Goal: Find specific page/section: Find specific page/section

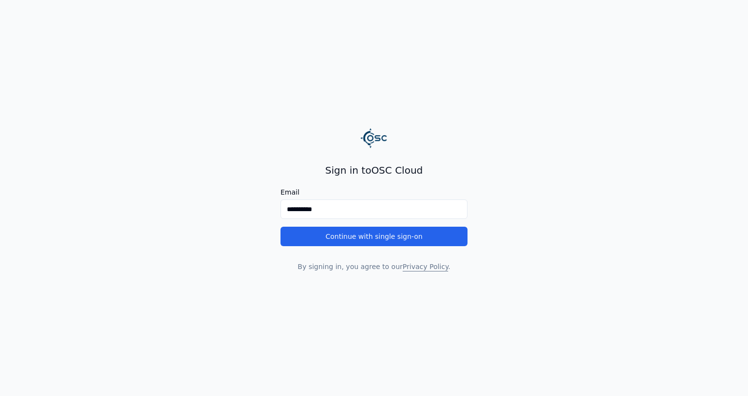
type input "**********"
click at [280, 227] on button "Continue with single sign-on" at bounding box center [373, 236] width 187 height 19
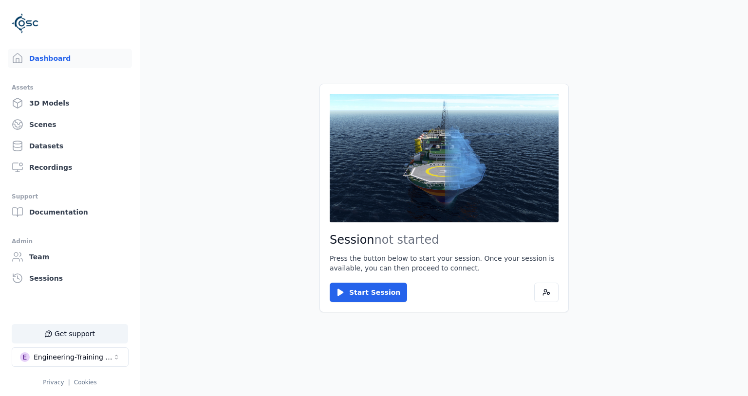
click at [281, 326] on main "Session not started Press the button below to start your session. Once your ses…" at bounding box center [444, 198] width 608 height 396
click at [72, 357] on div "Engineering-Training (SSO Staging)" at bounding box center [73, 357] width 79 height 10
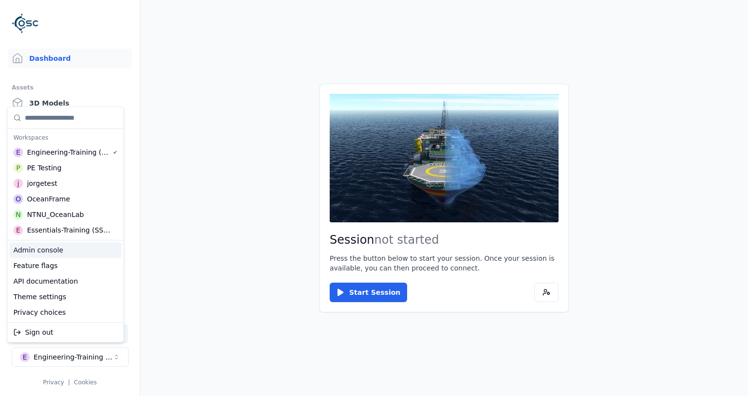
click at [49, 249] on div "Admin console" at bounding box center [65, 250] width 112 height 16
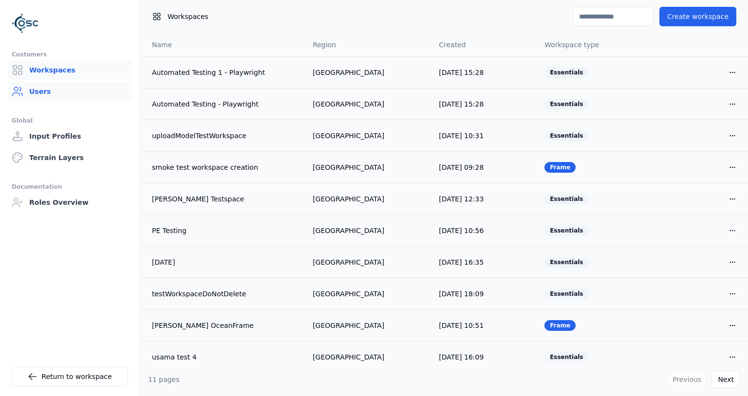
click at [39, 100] on link "Users" at bounding box center [70, 91] width 124 height 19
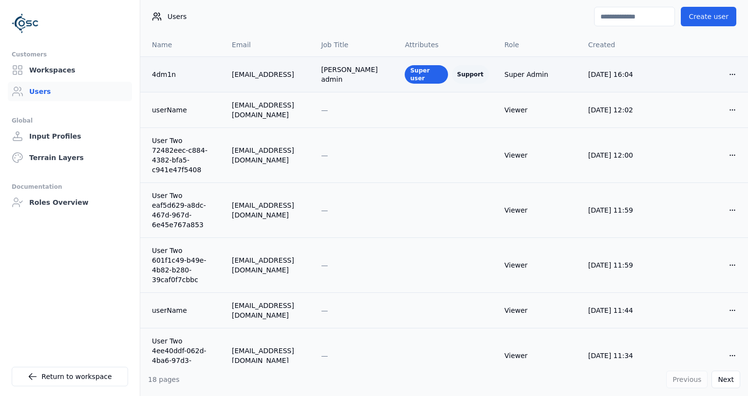
click at [305, 72] on div "[EMAIL_ADDRESS]" at bounding box center [269, 75] width 74 height 10
click at [305, 73] on div "[EMAIL_ADDRESS]" at bounding box center [269, 75] width 74 height 10
